Goal: Information Seeking & Learning: Learn about a topic

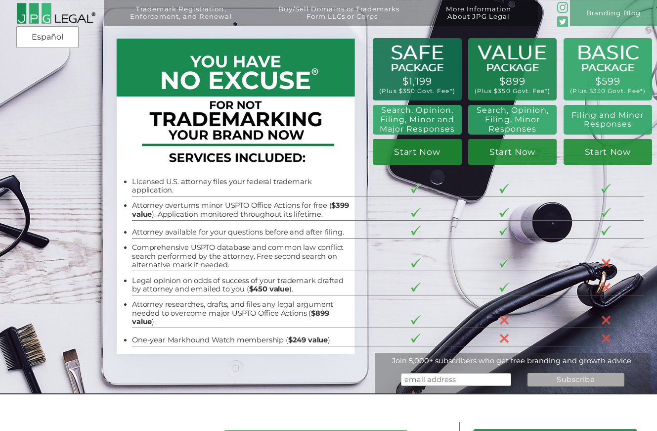
click at [211, 212] on li "Attorney overturns minor USPTO Office Actions for free ( $399 value ). Applicat…" at bounding box center [242, 209] width 221 height 17
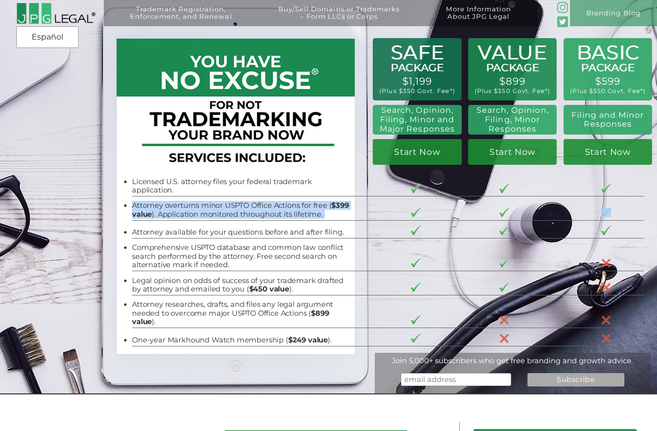
click at [211, 212] on li "Attorney overturns minor USPTO Office Actions for free ( $399 value ). Applicat…" at bounding box center [242, 209] width 221 height 17
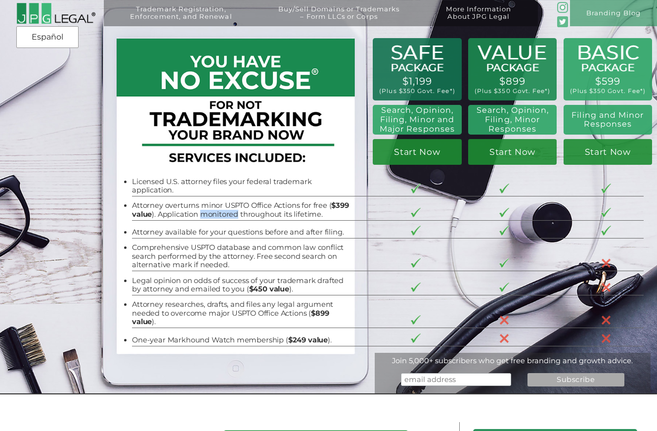
click at [211, 212] on li "Attorney overturns minor USPTO Office Actions for free ( $399 value ). Applicat…" at bounding box center [242, 209] width 221 height 17
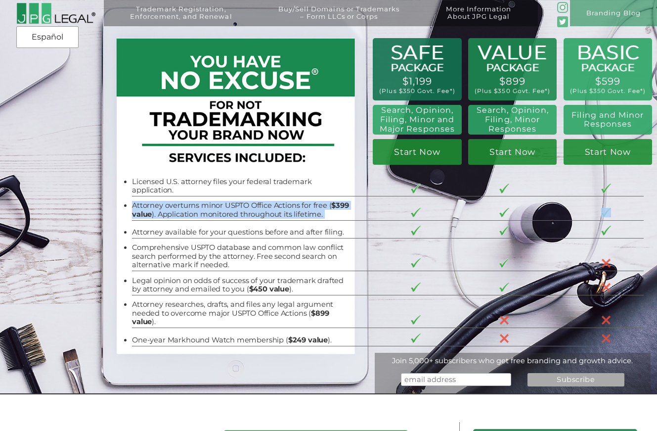
click at [211, 212] on li "Attorney overturns minor USPTO Office Actions for free ( $399 value ). Applicat…" at bounding box center [242, 209] width 221 height 17
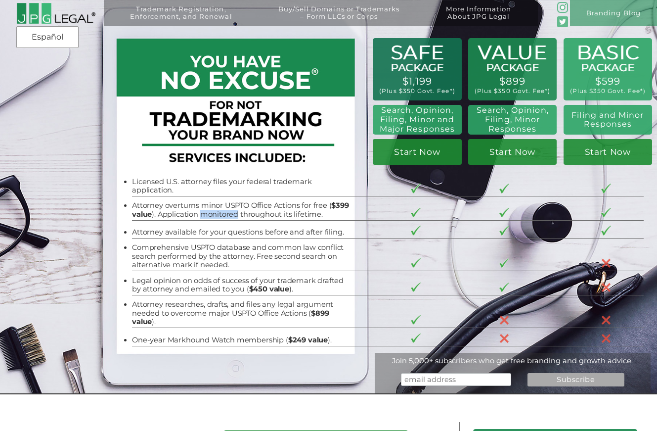
click at [211, 212] on li "Attorney overturns minor USPTO Office Actions for free ( $399 value ). Applicat…" at bounding box center [242, 209] width 221 height 17
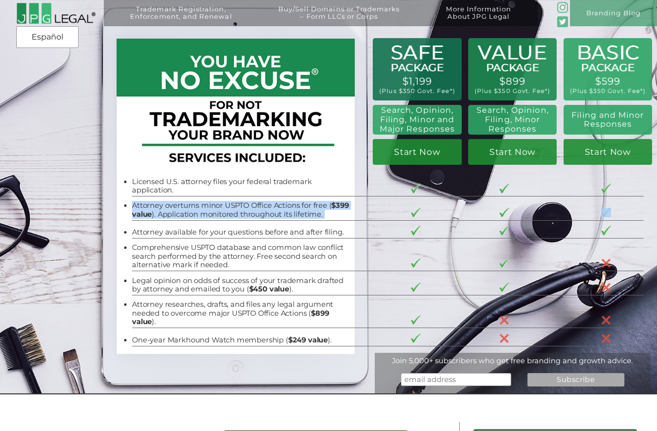
click at [211, 212] on li "Attorney overturns minor USPTO Office Actions for free ( $399 value ). Applicat…" at bounding box center [242, 209] width 221 height 17
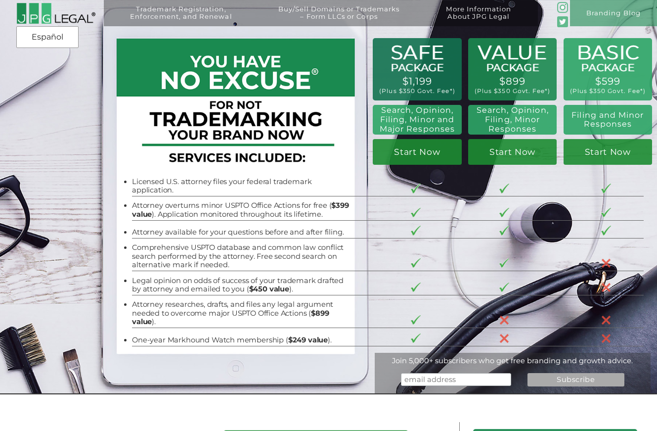
click at [211, 212] on li "Attorney overturns minor USPTO Office Actions for free ( $399 value ). Applicat…" at bounding box center [242, 209] width 221 height 17
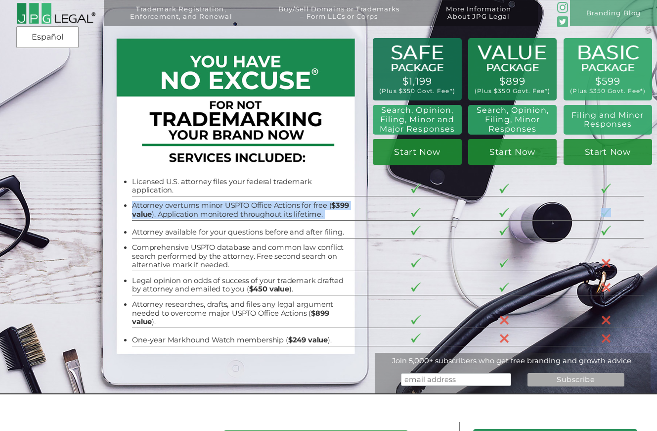
click at [211, 212] on li "Attorney overturns minor USPTO Office Actions for free ( $399 value ). Applicat…" at bounding box center [242, 209] width 221 height 17
